Goal: Task Accomplishment & Management: Use online tool/utility

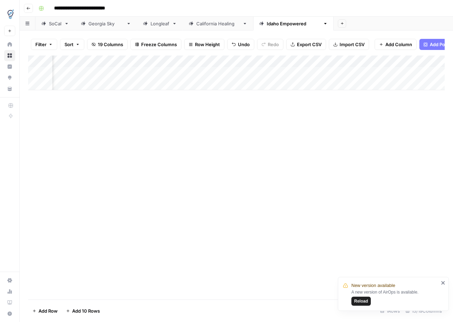
scroll to position [0, 525]
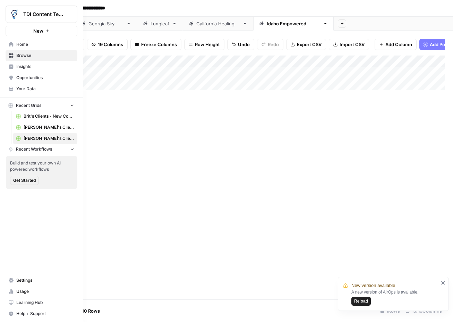
click at [33, 13] on span "TDI Content Team" at bounding box center [44, 14] width 42 height 7
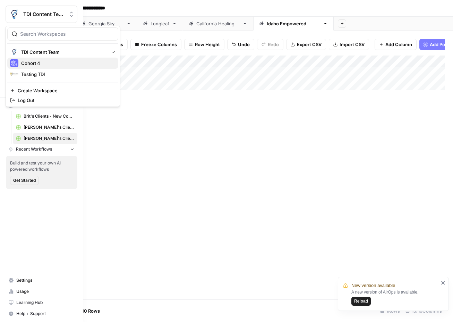
click at [34, 64] on span "Cohort 4" at bounding box center [67, 63] width 92 height 7
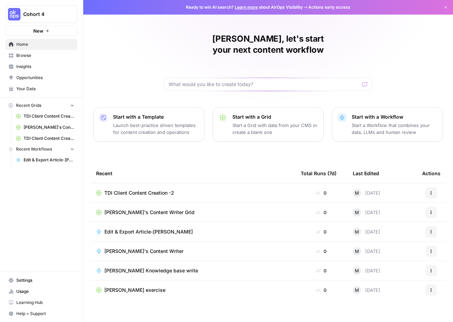
click at [145, 190] on span "TDI Client Content Creation -2" at bounding box center [139, 193] width 70 height 7
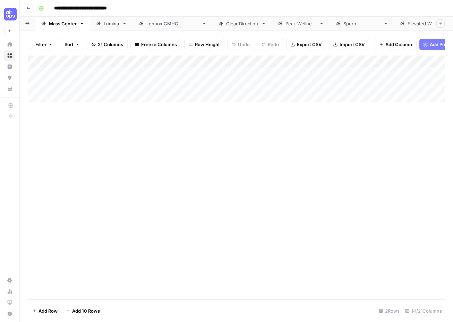
click at [28, 25] on icon "button" at bounding box center [27, 24] width 4 height 4
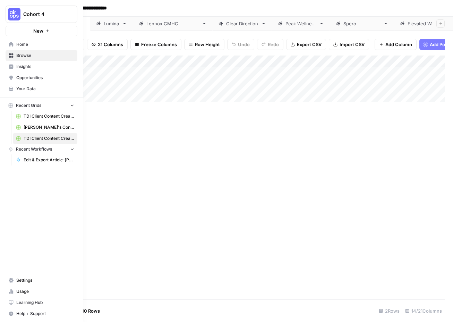
click at [12, 54] on icon at bounding box center [11, 55] width 5 height 5
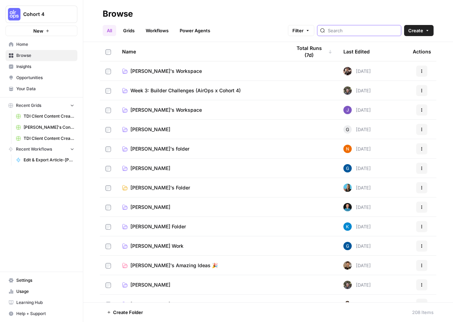
click at [361, 31] on input "search" at bounding box center [363, 30] width 70 height 7
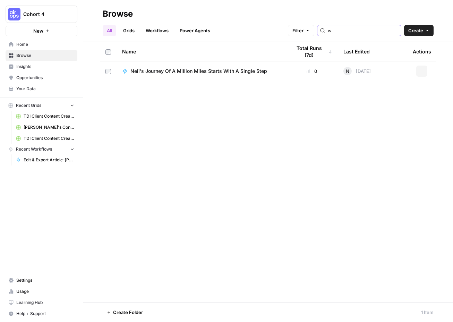
type input "w"
click at [127, 30] on link "Grids" at bounding box center [129, 30] width 20 height 11
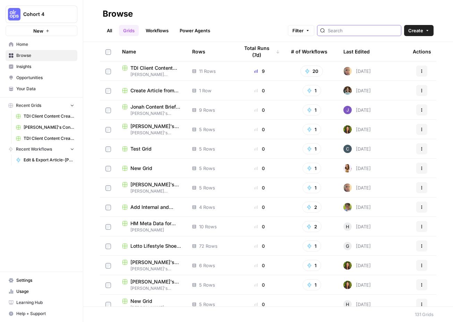
click at [356, 28] on input "search" at bounding box center [363, 30] width 70 height 7
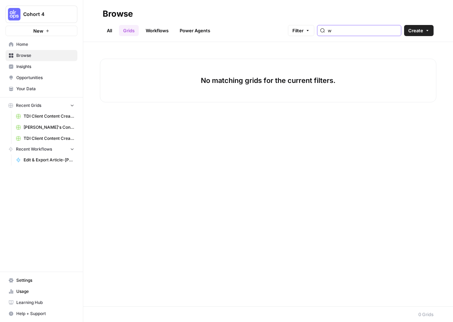
type input "w"
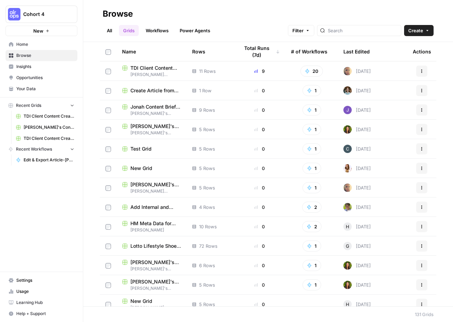
click at [159, 67] on span "TDI Client Content Creation-3" at bounding box center [156, 68] width 51 height 7
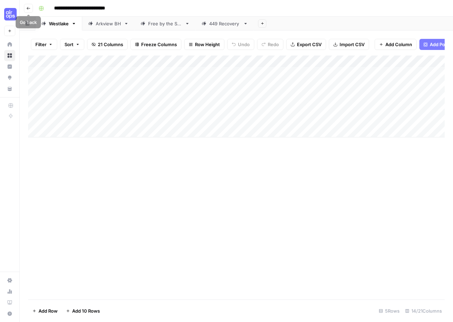
click at [26, 8] on icon "button" at bounding box center [28, 8] width 4 height 4
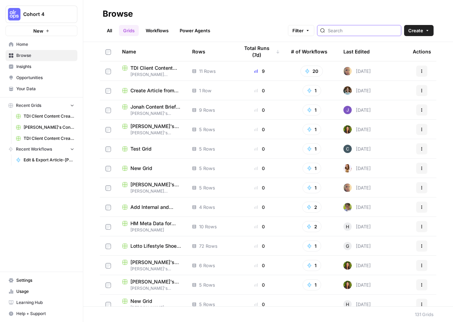
click at [361, 32] on input "search" at bounding box center [363, 30] width 70 height 7
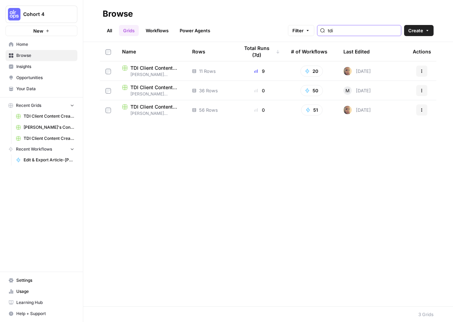
type input "tdi"
click at [145, 106] on span "TDI Client Content Creation" at bounding box center [156, 106] width 51 height 7
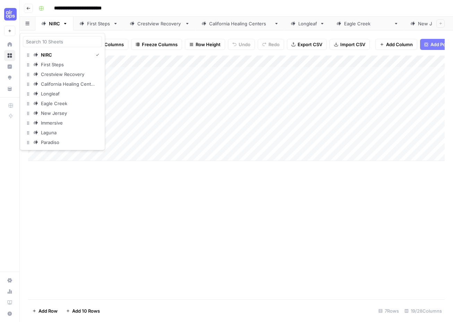
click at [28, 24] on icon "button" at bounding box center [27, 23] width 4 height 3
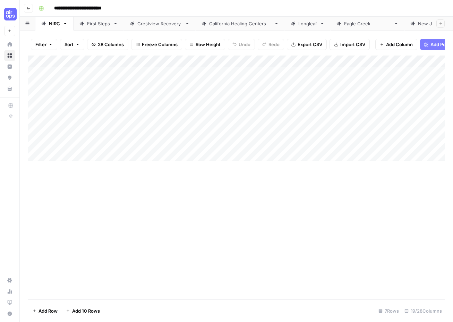
click at [111, 203] on div "Add Column" at bounding box center [236, 178] width 417 height 244
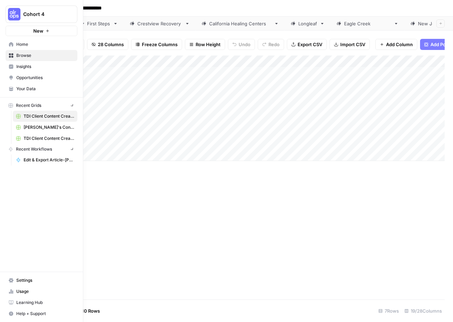
click at [10, 17] on img "Workspace: Cohort 4" at bounding box center [14, 14] width 12 height 12
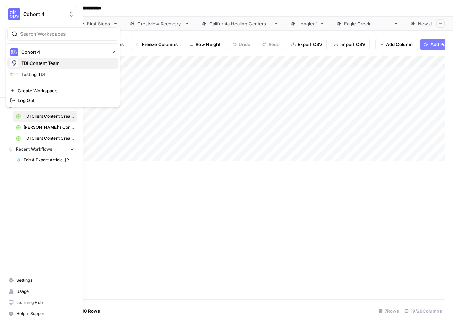
click at [42, 66] on span "TDI Content Team" at bounding box center [67, 63] width 92 height 7
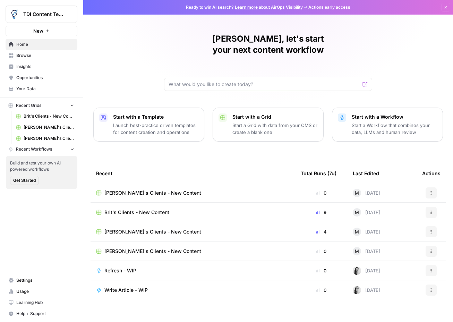
click at [22, 55] on span "Browse" at bounding box center [45, 55] width 58 height 6
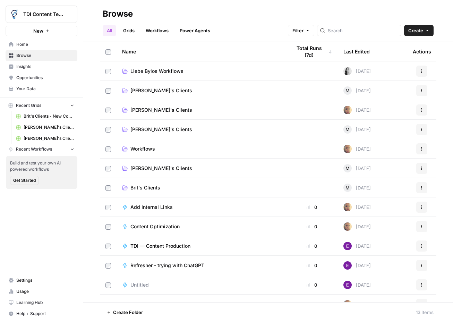
click at [151, 130] on span "Tiarsha's Clients" at bounding box center [162, 129] width 62 height 7
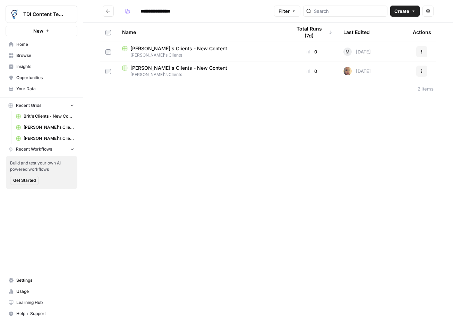
click at [169, 48] on span "Tiarsha's Clients - New Content" at bounding box center [179, 48] width 97 height 7
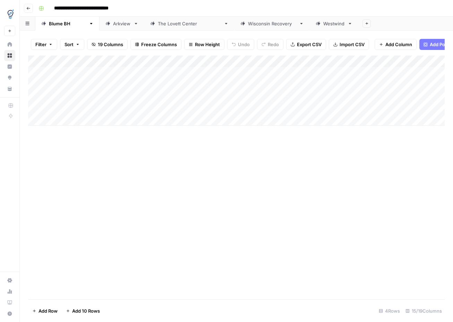
click at [248, 25] on div "Wisconsin Recovery" at bounding box center [272, 23] width 48 height 7
click at [64, 72] on div "Add Column" at bounding box center [236, 67] width 417 height 23
click at [85, 73] on textarea at bounding box center [107, 73] width 111 height 10
click at [122, 165] on div "Add Column" at bounding box center [236, 178] width 417 height 244
click at [79, 71] on div "Add Column" at bounding box center [236, 73] width 417 height 35
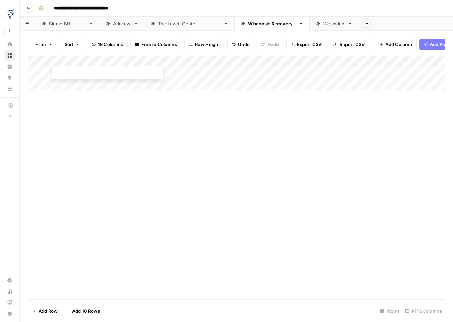
type textarea "**********"
click at [199, 87] on div "Add Column" at bounding box center [236, 73] width 417 height 35
click at [174, 70] on div "Add Column" at bounding box center [236, 79] width 417 height 47
click at [101, 85] on div "Add Column" at bounding box center [236, 79] width 417 height 47
click at [123, 84] on div "Add Column" at bounding box center [236, 79] width 417 height 47
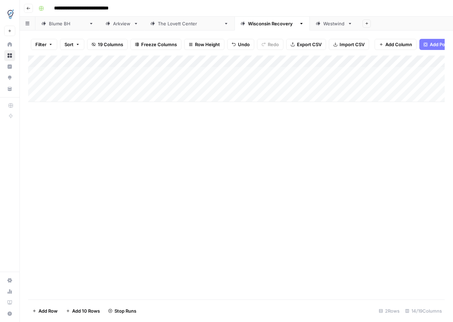
click at [60, 94] on div "Add Column" at bounding box center [236, 79] width 417 height 47
paste textarea "**********"
type textarea "**********"
click at [152, 168] on div "Add Column" at bounding box center [236, 178] width 417 height 244
click at [122, 95] on div "Add Column" at bounding box center [236, 85] width 417 height 58
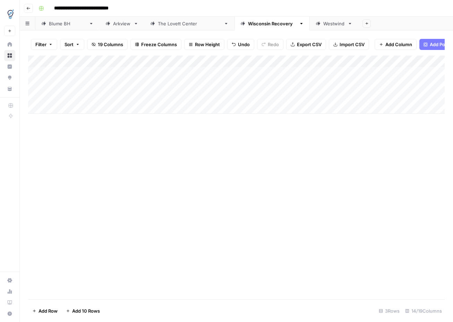
click at [149, 73] on div "Add Column" at bounding box center [236, 85] width 417 height 58
click at [193, 76] on div "Add Column" at bounding box center [236, 85] width 417 height 58
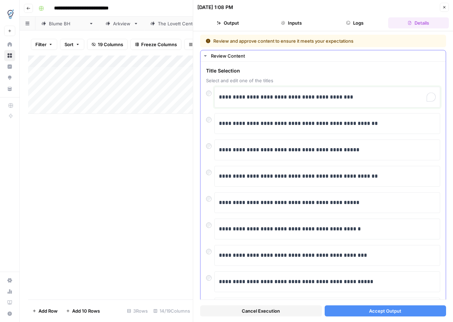
click at [348, 98] on p "**********" at bounding box center [327, 97] width 217 height 9
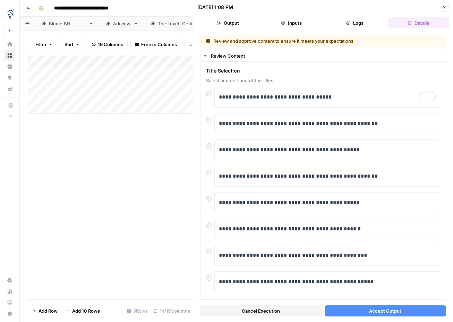
click at [352, 310] on button "Accept Output" at bounding box center [386, 310] width 122 height 11
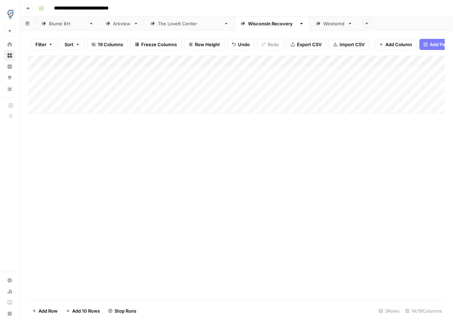
click at [133, 82] on div "Add Column" at bounding box center [236, 85] width 417 height 58
click at [228, 85] on div "Add Column" at bounding box center [236, 85] width 417 height 58
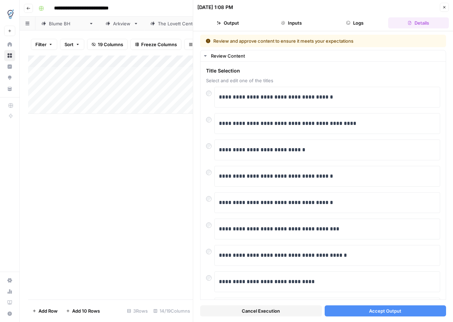
click at [356, 310] on button "Accept Output" at bounding box center [386, 310] width 122 height 11
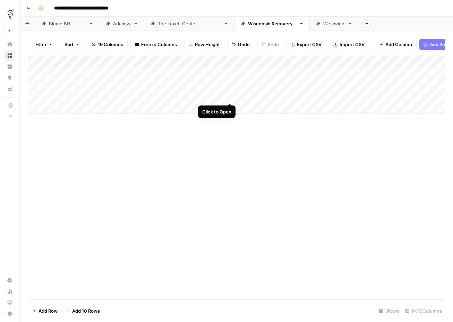
click at [232, 96] on div "Add Column" at bounding box center [236, 85] width 417 height 58
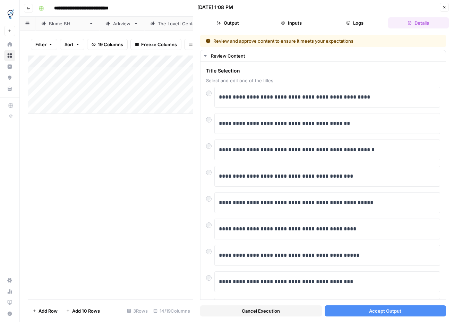
click at [363, 313] on button "Accept Output" at bounding box center [386, 310] width 122 height 11
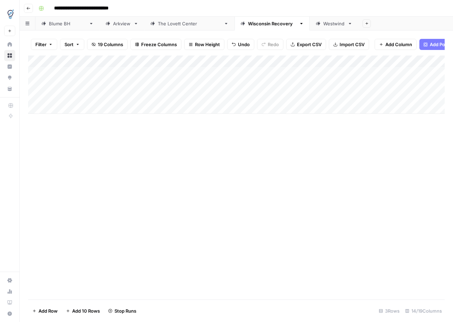
click at [309, 72] on div "Add Column" at bounding box center [236, 85] width 417 height 58
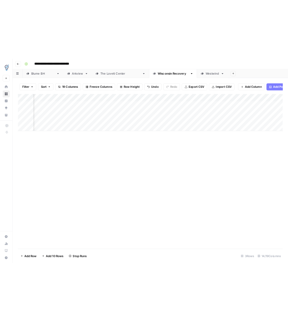
scroll to position [0, 287]
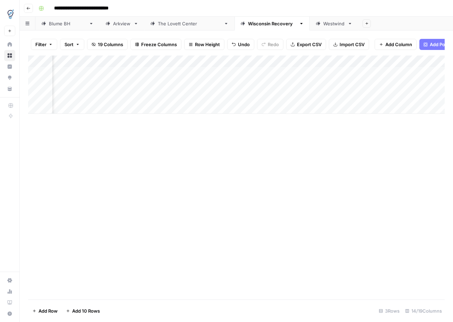
click at [225, 84] on div "Add Column" at bounding box center [236, 85] width 417 height 58
click at [229, 86] on div "Add Column" at bounding box center [236, 85] width 417 height 58
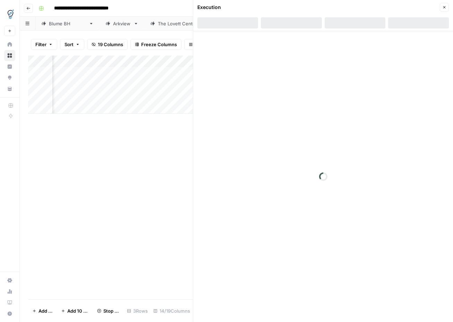
click at [227, 97] on div at bounding box center [323, 176] width 260 height 291
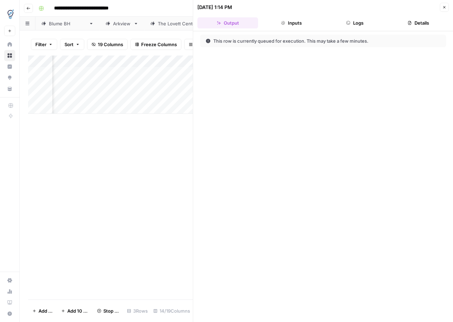
click at [182, 136] on div "Add Column" at bounding box center [110, 178] width 165 height 244
click at [445, 8] on icon "button" at bounding box center [445, 7] width 4 height 4
click at [172, 159] on div "Add Column" at bounding box center [110, 178] width 165 height 244
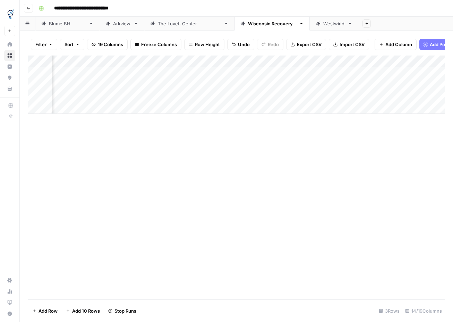
click at [225, 97] on div "Add Column" at bounding box center [236, 85] width 417 height 58
click at [229, 97] on div "Add Column" at bounding box center [236, 85] width 417 height 58
click at [230, 72] on div "Add Column" at bounding box center [236, 85] width 417 height 58
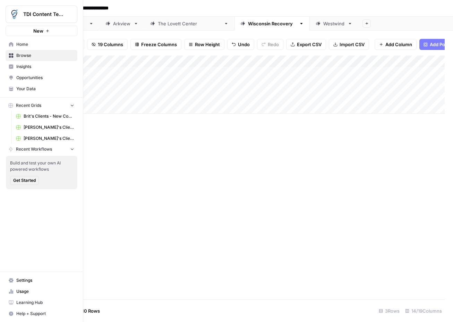
click at [73, 16] on icon "Workspace: TDI Content Team" at bounding box center [71, 14] width 7 height 7
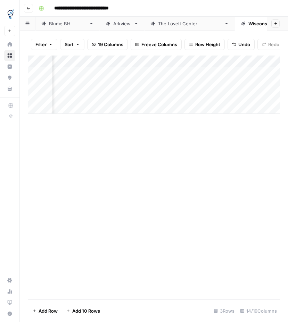
click at [223, 74] on div "Add Column" at bounding box center [153, 85] width 251 height 58
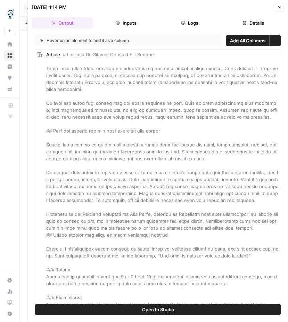
scroll to position [0, 481]
click at [278, 8] on icon "button" at bounding box center [279, 7] width 4 height 4
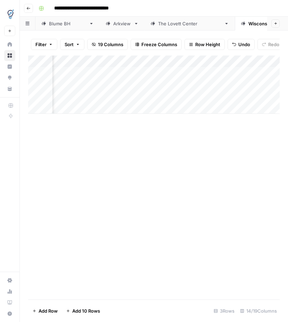
click at [196, 73] on div "Add Column" at bounding box center [153, 85] width 251 height 58
click at [105, 73] on div "Add Column" at bounding box center [153, 85] width 251 height 58
click at [96, 71] on div "Add Column" at bounding box center [153, 85] width 251 height 58
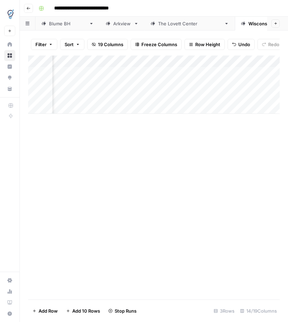
click at [105, 84] on div "Add Column" at bounding box center [153, 85] width 251 height 58
click at [101, 98] on div "Add Column" at bounding box center [153, 85] width 251 height 58
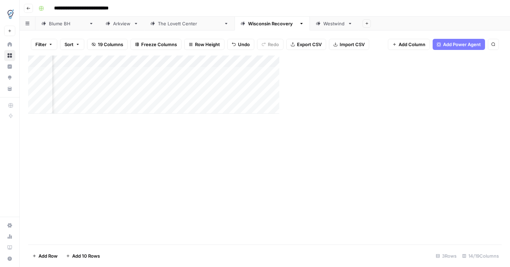
scroll to position [0, 679]
